Goal: Transaction & Acquisition: Purchase product/service

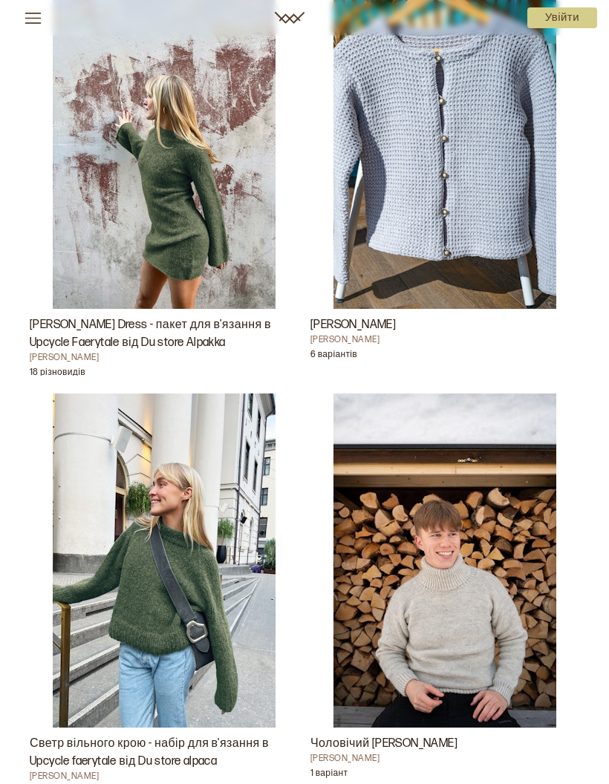
scroll to position [6895, 0]
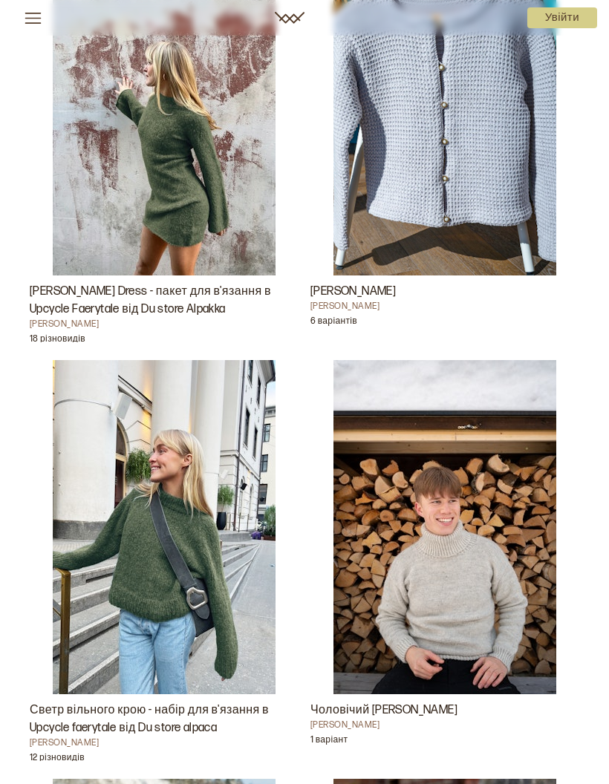
click at [53, 229] on img "Rubina Dress - пакет для в'язання в Upcycle Faerytale від Du store Alpakka" at bounding box center [164, 108] width 223 height 334
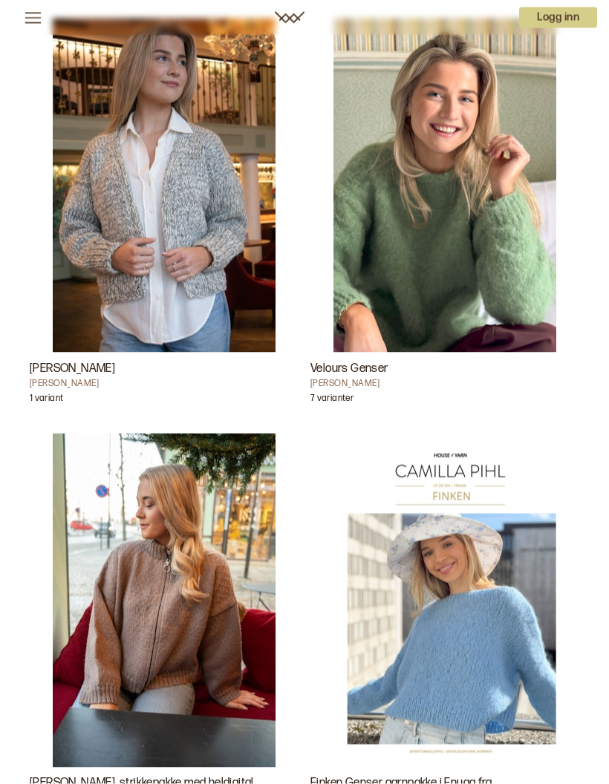
scroll to position [23375, 0]
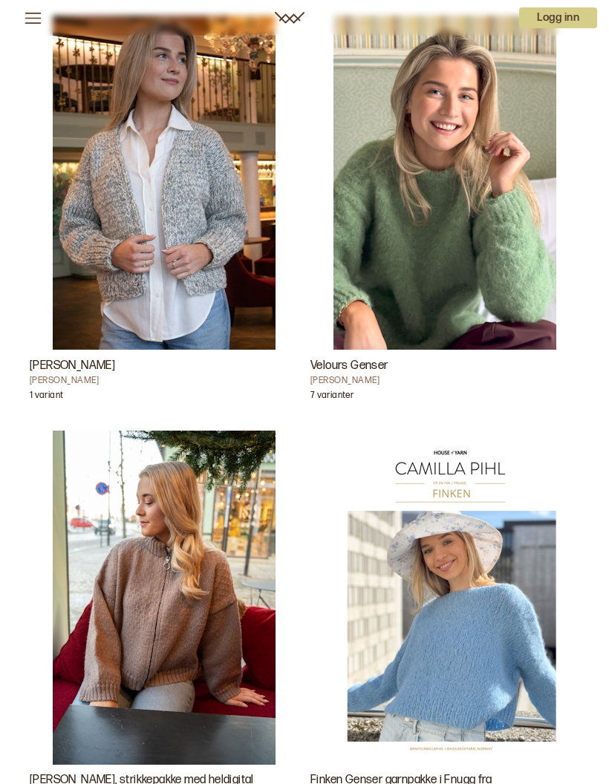
click at [399, 317] on img "Velours Genser" at bounding box center [444, 183] width 223 height 334
